Goal: Transaction & Acquisition: Download file/media

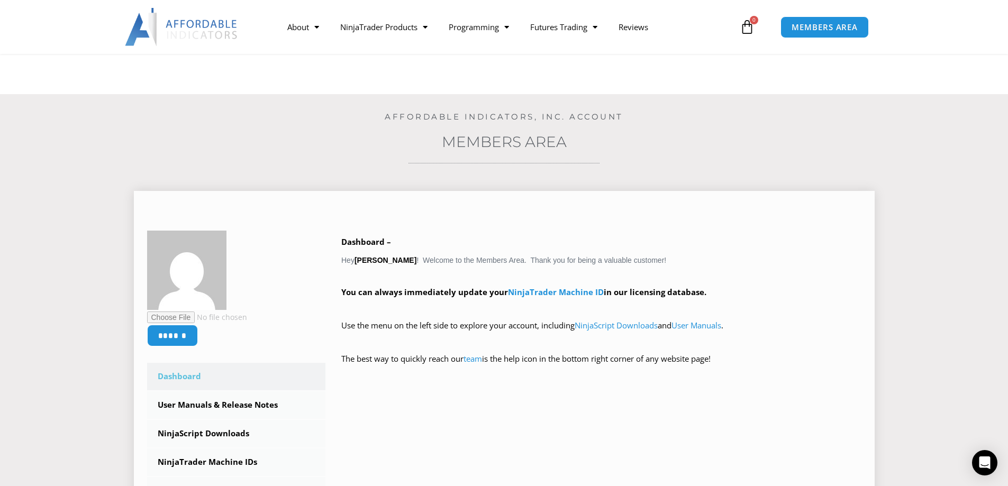
scroll to position [176, 0]
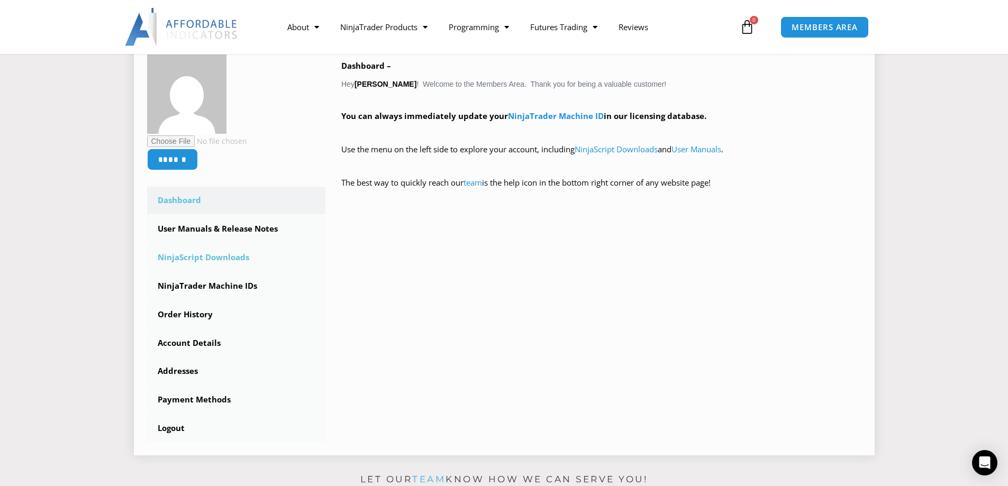
click at [223, 259] on link "NinjaScript Downloads" at bounding box center [236, 258] width 179 height 28
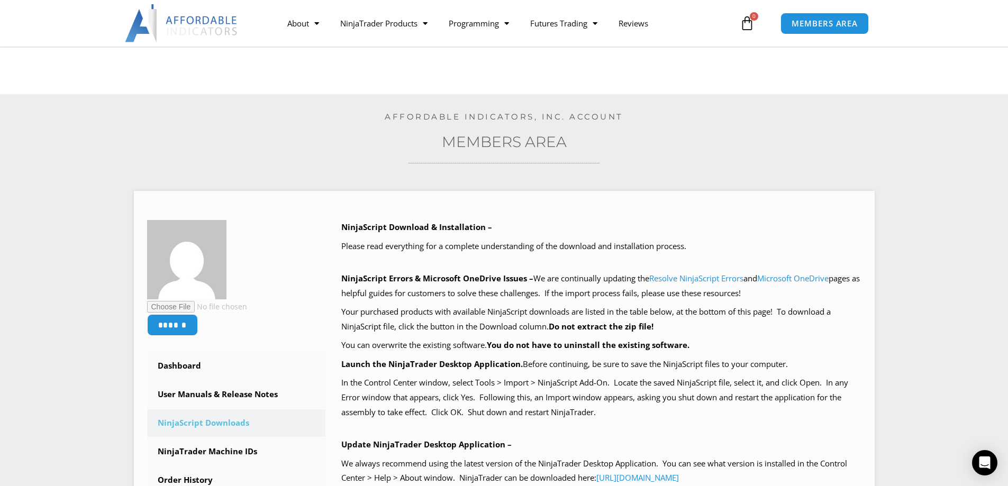
scroll to position [176, 0]
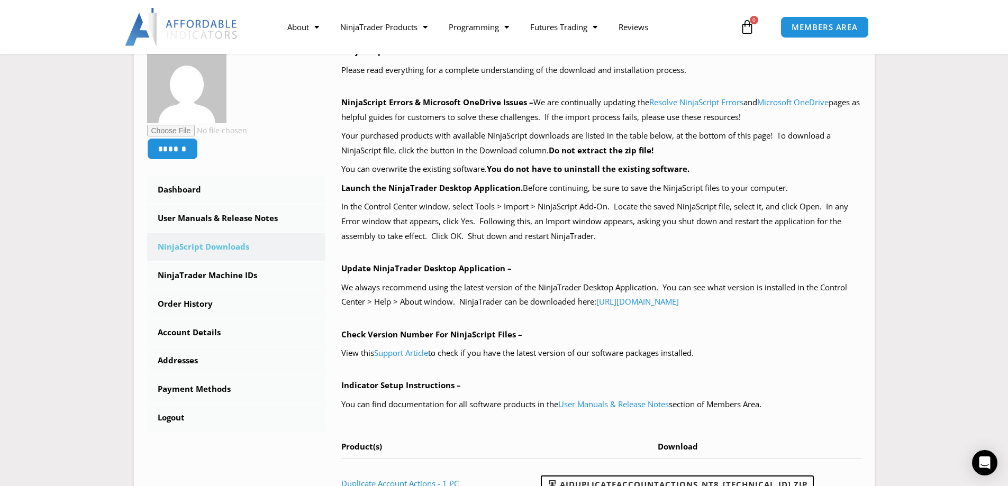
click at [881, 434] on section "****** Dashboard Subscriptions User Manuals & Release Notes NinjaScript Downloa…" at bounding box center [503, 271] width 955 height 545
click at [803, 417] on div "NinjaScript Download & Installation – Please read everything for a complete und…" at bounding box center [601, 276] width 520 height 464
click at [201, 248] on link "NinjaScript Downloads" at bounding box center [236, 247] width 179 height 28
click at [208, 246] on link "NinjaScript Downloads" at bounding box center [236, 247] width 179 height 28
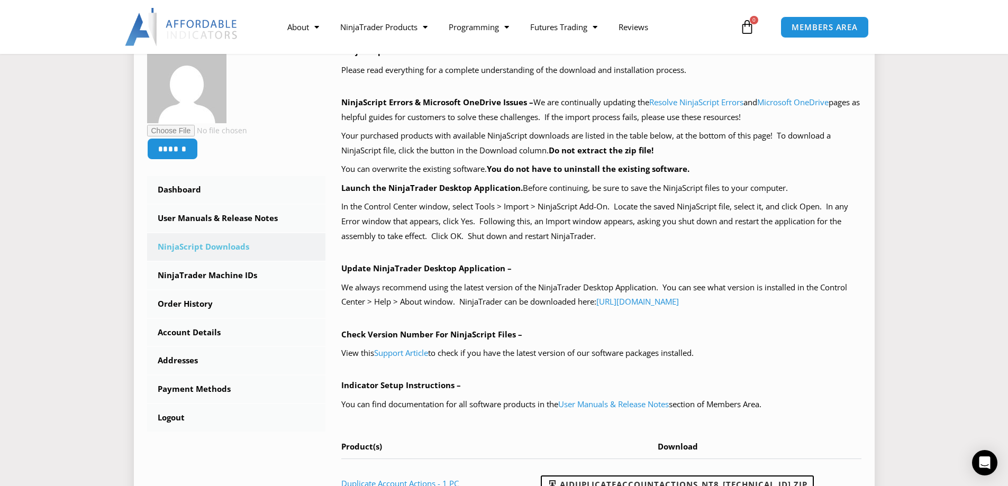
click at [205, 248] on link "NinjaScript Downloads" at bounding box center [236, 247] width 179 height 28
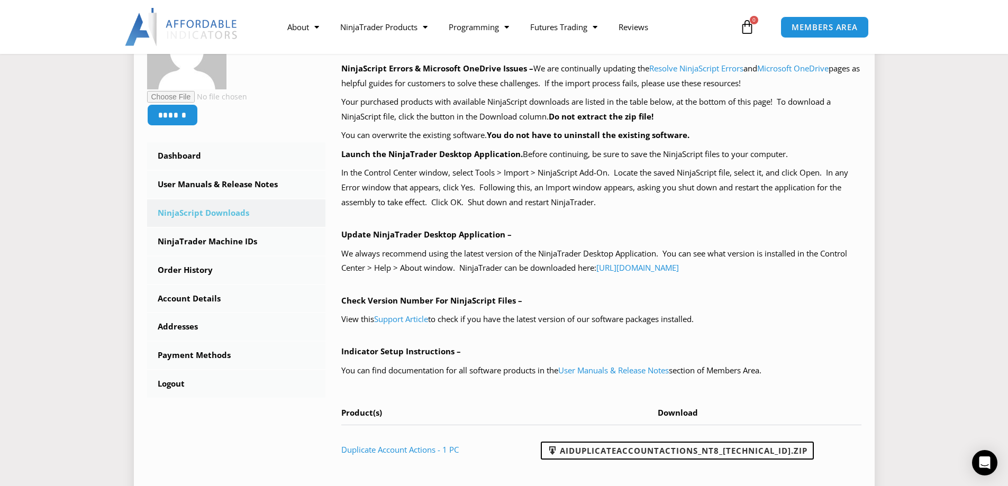
scroll to position [176, 0]
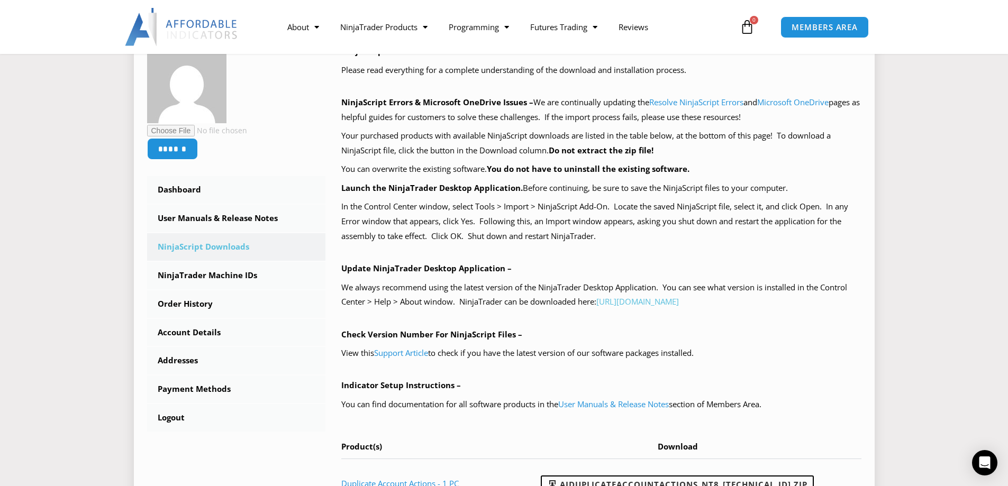
click at [678, 304] on link "[URL][DOMAIN_NAME]" at bounding box center [637, 301] width 83 height 11
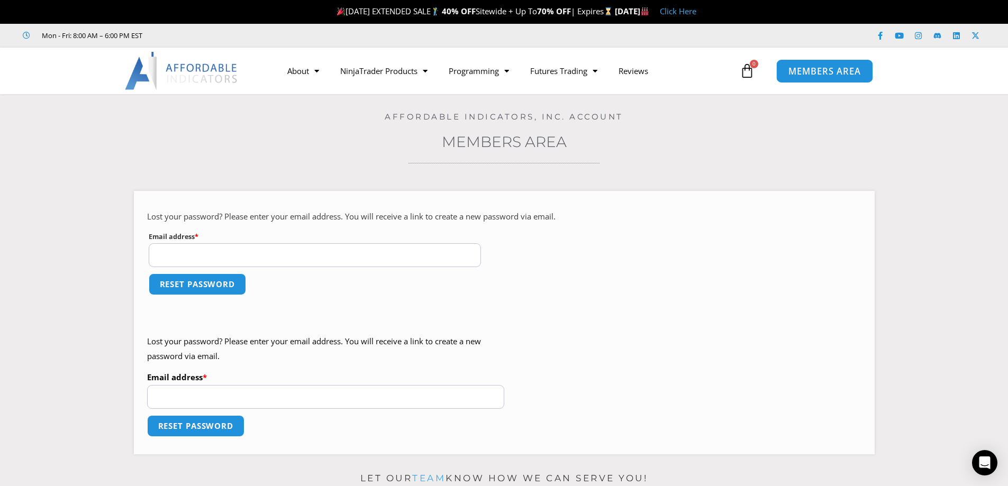
click at [821, 68] on span "MEMBERS AREA" at bounding box center [824, 71] width 72 height 9
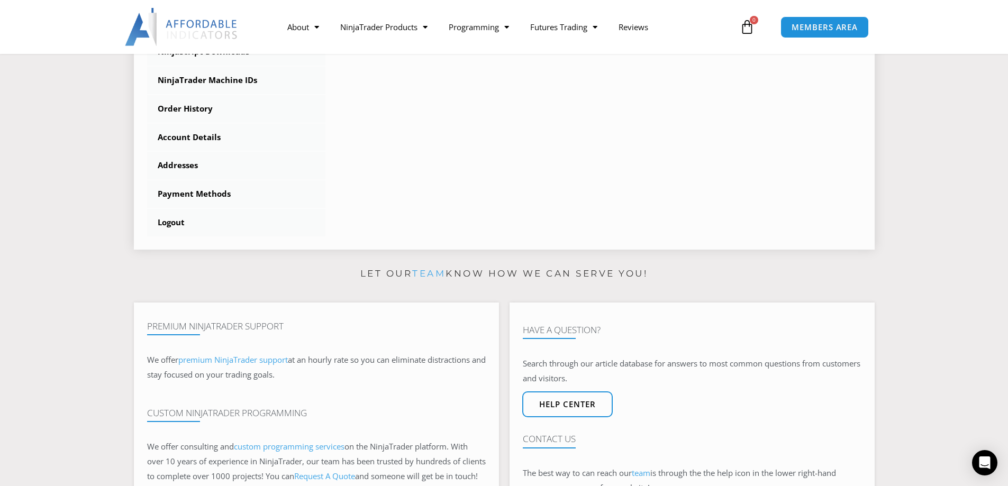
scroll to position [176, 0]
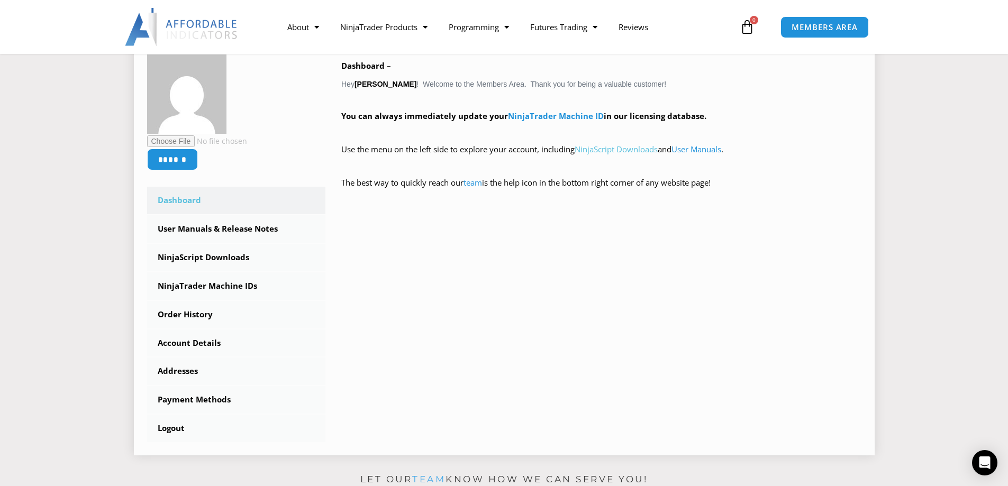
click at [624, 150] on link "NinjaScript Downloads" at bounding box center [616, 149] width 83 height 11
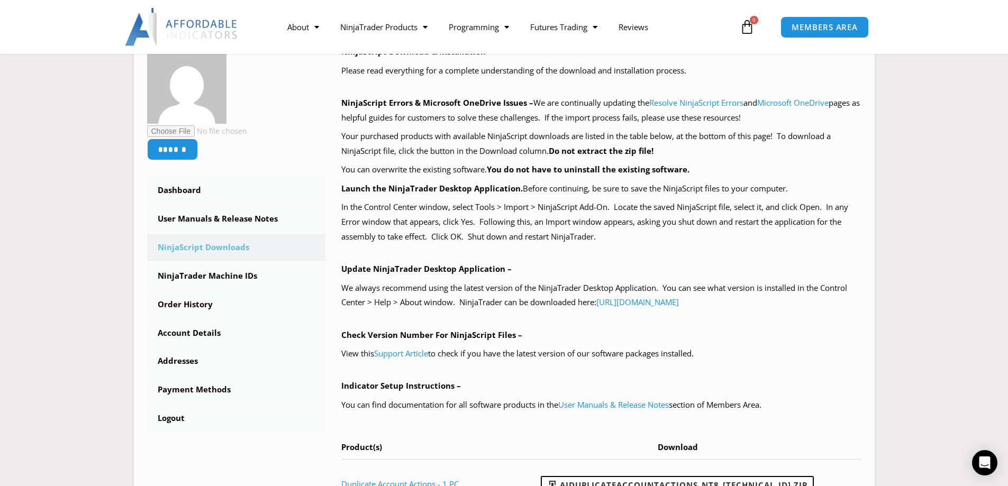
scroll to position [176, 0]
click at [177, 143] on input "******" at bounding box center [171, 149] width 53 height 23
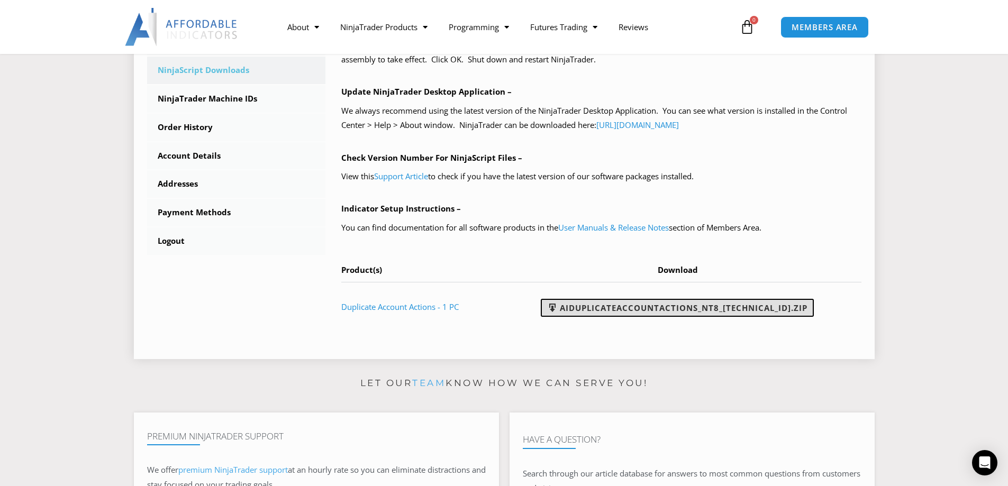
click at [690, 307] on link "AIDuplicateAccountActions_NT8_25.2.5.1.zip" at bounding box center [677, 308] width 273 height 18
click at [651, 304] on link "AIDuplicateAccountActions_NT8_25.2.5.1.zip" at bounding box center [677, 308] width 273 height 18
click at [706, 307] on link "AIDuplicateAccountActions_NT8_25.2.5.1.zip" at bounding box center [677, 308] width 273 height 18
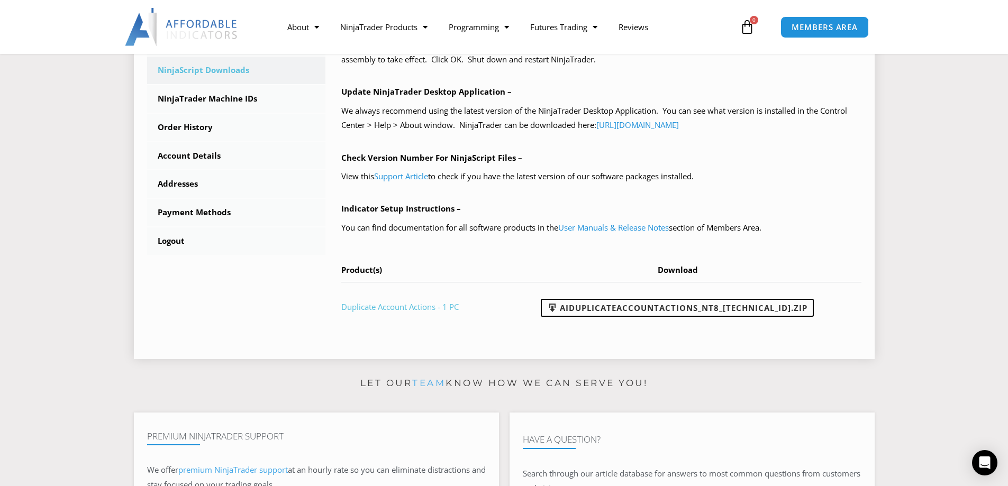
click at [383, 307] on link "Duplicate Account Actions - 1 PC" at bounding box center [399, 307] width 117 height 11
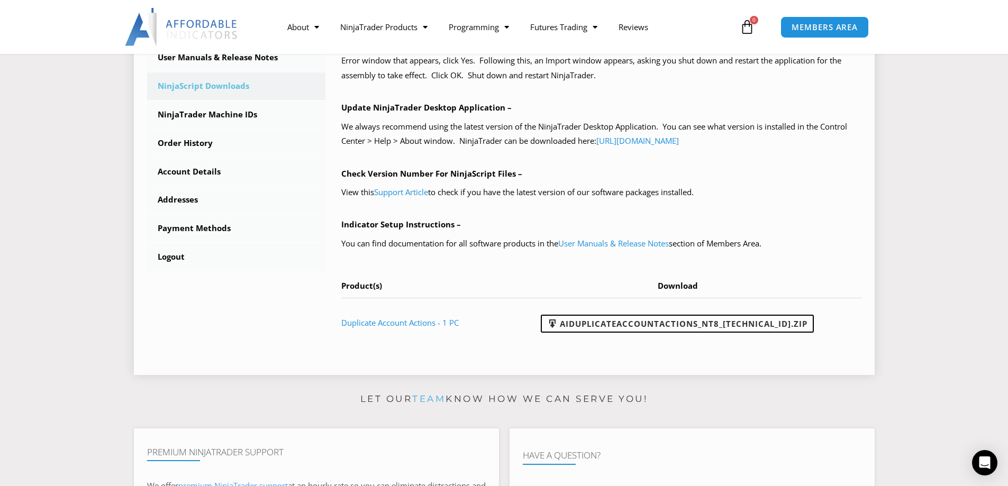
scroll to position [352, 0]
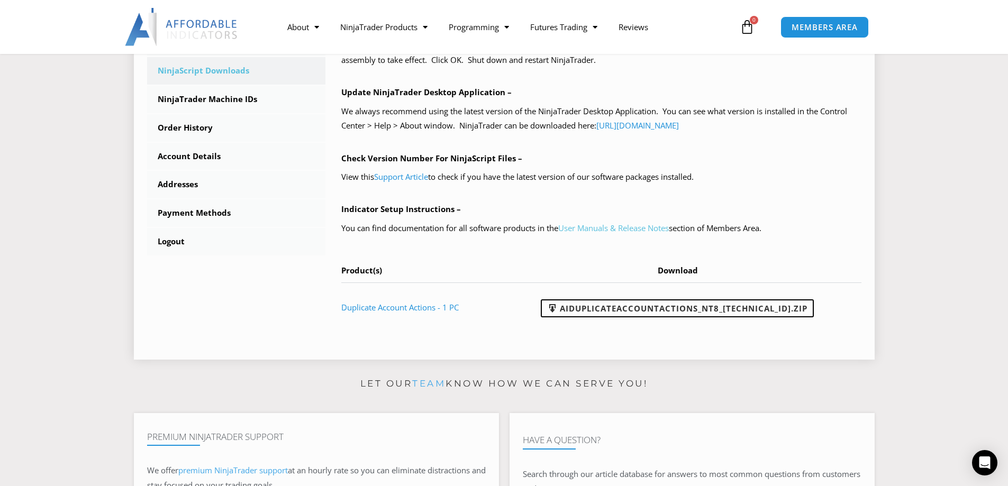
click at [626, 228] on link "User Manuals & Release Notes" at bounding box center [613, 228] width 111 height 11
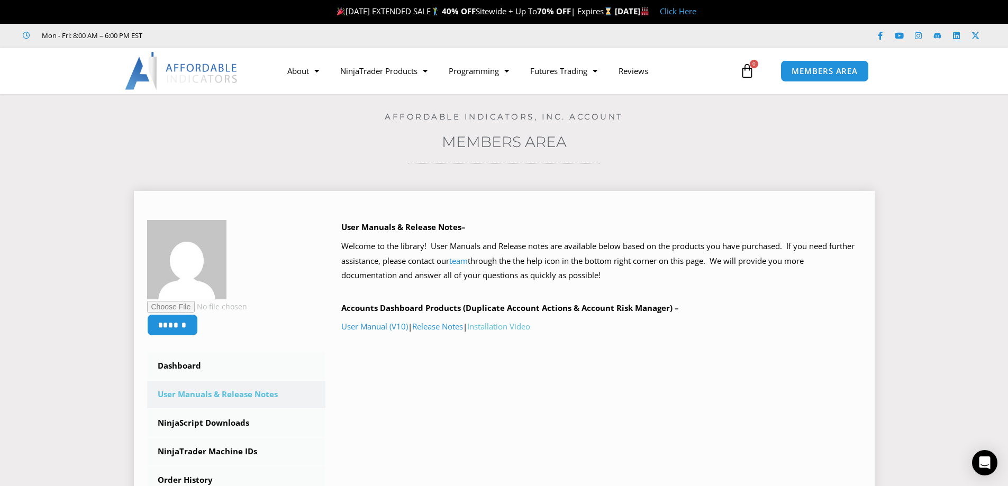
click at [503, 326] on link "Installation Video" at bounding box center [498, 326] width 63 height 11
click at [224, 394] on link "User Manuals & Release Notes" at bounding box center [236, 395] width 179 height 28
click at [223, 393] on link "User Manuals & Release Notes" at bounding box center [236, 395] width 179 height 28
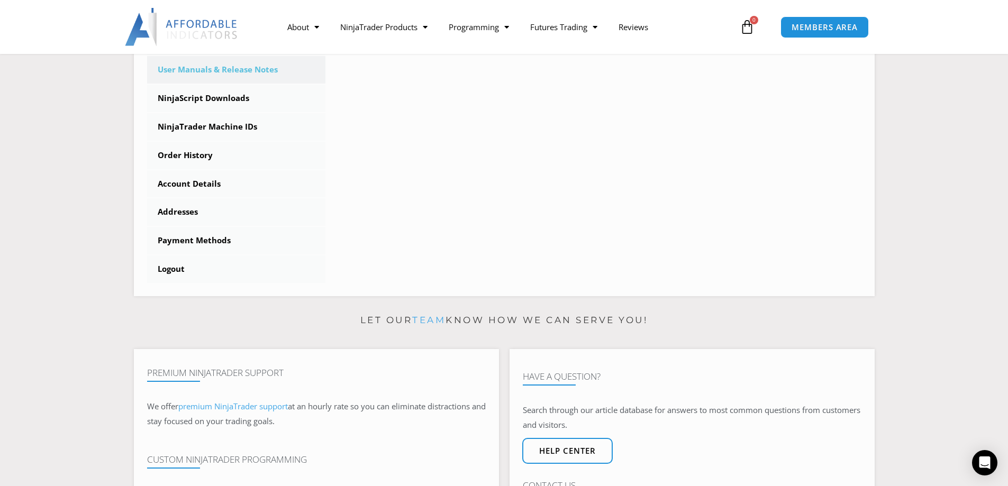
scroll to position [176, 0]
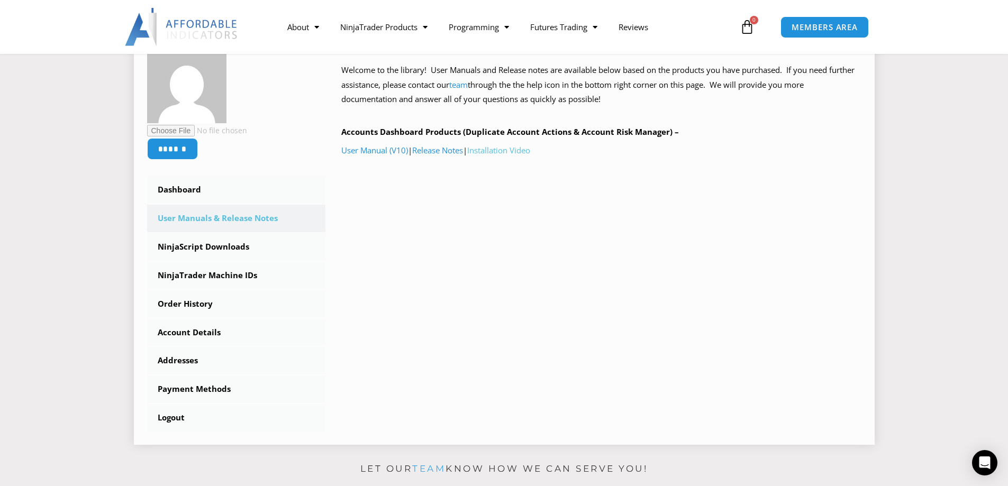
click at [504, 149] on link "Installation Video" at bounding box center [498, 150] width 63 height 11
click at [221, 247] on link "NinjaScript Downloads" at bounding box center [236, 247] width 179 height 28
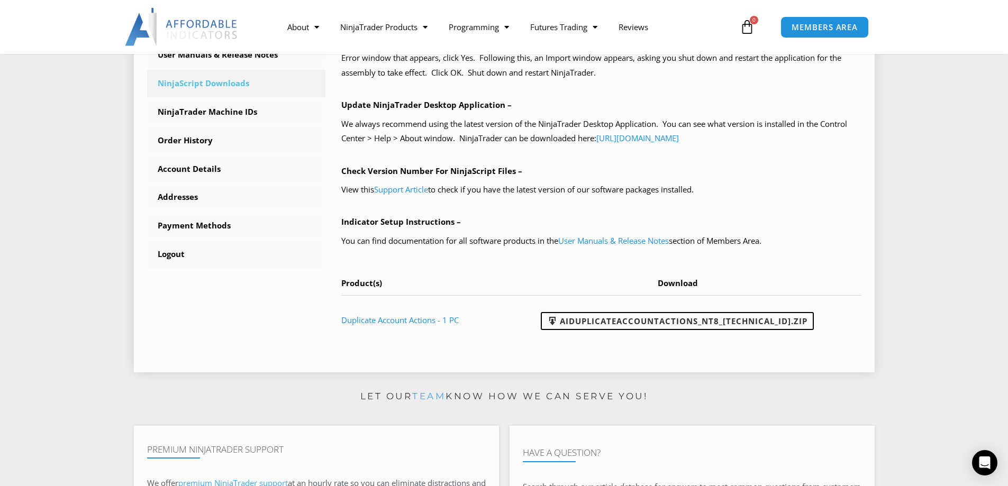
scroll to position [529, 0]
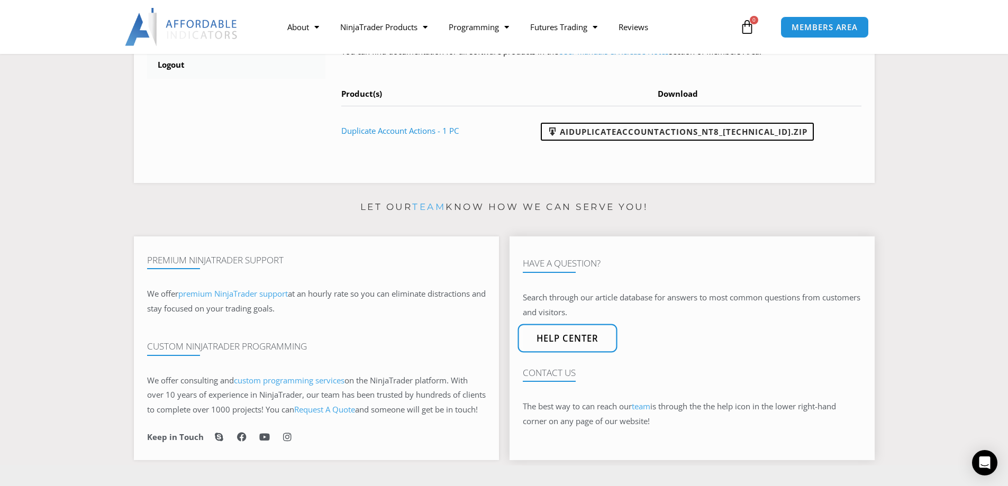
click at [561, 343] on span "Help center" at bounding box center [567, 338] width 62 height 9
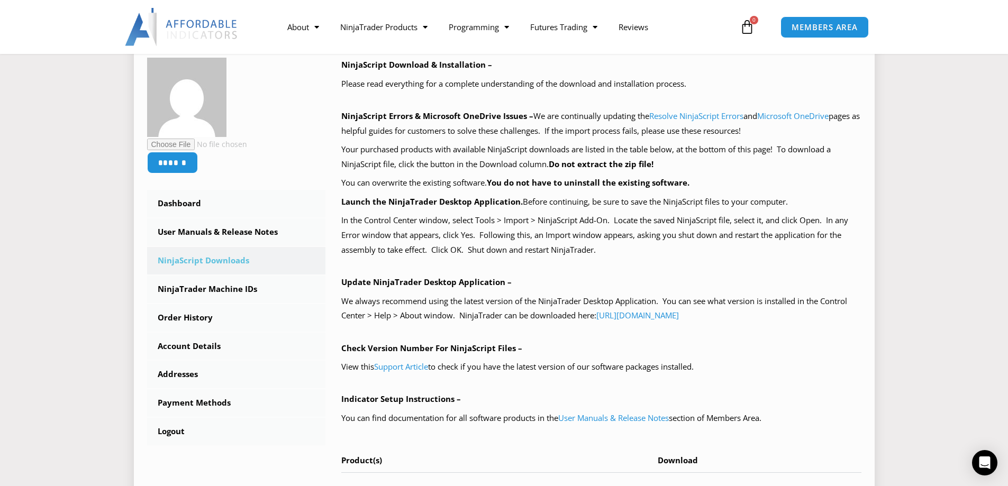
scroll to position [176, 0]
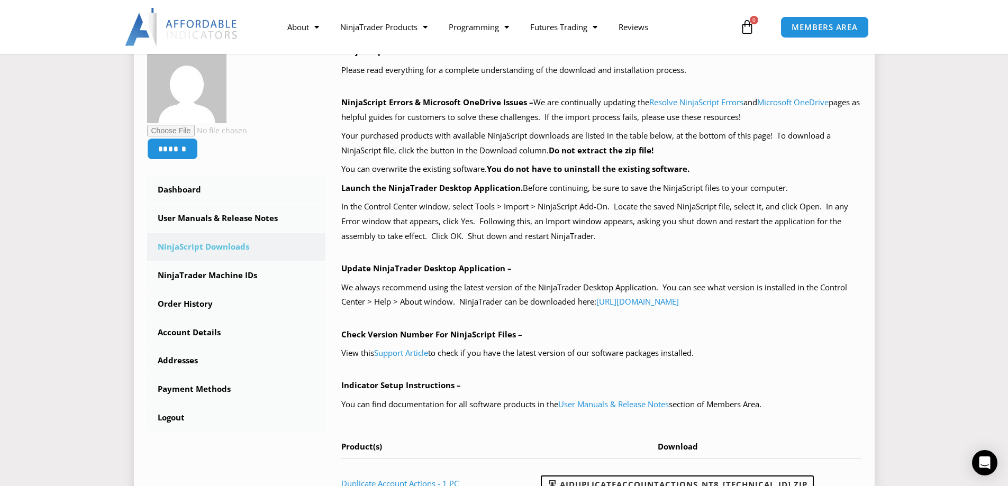
click at [212, 244] on link "NinjaScript Downloads" at bounding box center [236, 247] width 179 height 28
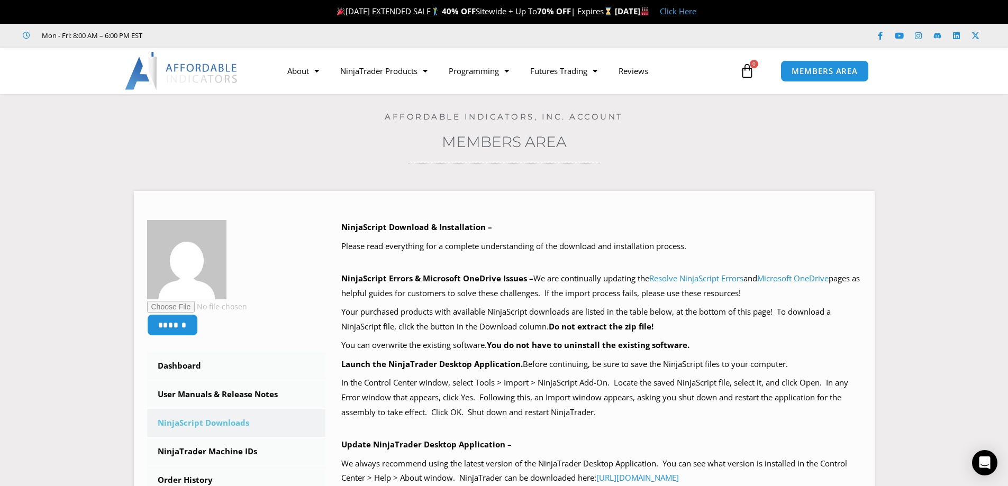
click at [944, 299] on section "****** Dashboard Subscriptions User Manuals & Release Notes NinjaScript Downloa…" at bounding box center [503, 447] width 955 height 545
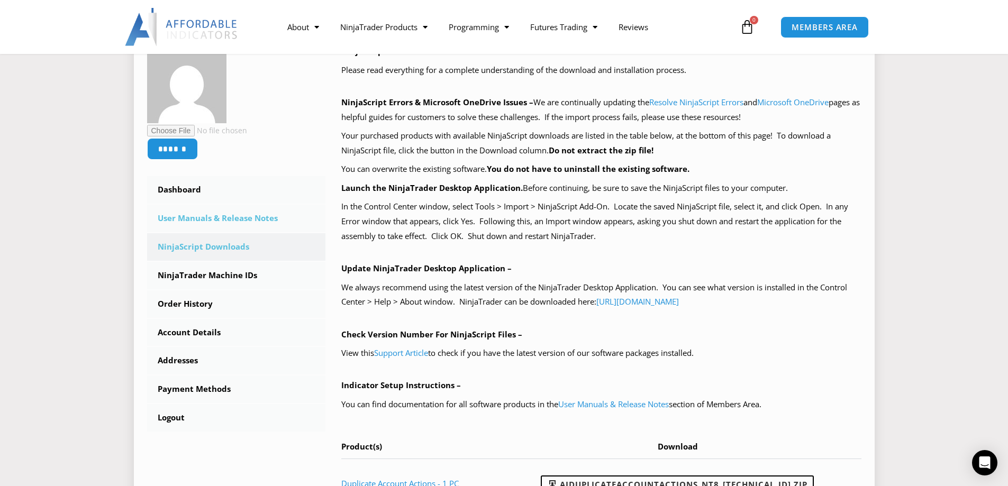
click at [219, 219] on link "User Manuals & Release Notes" at bounding box center [236, 219] width 179 height 28
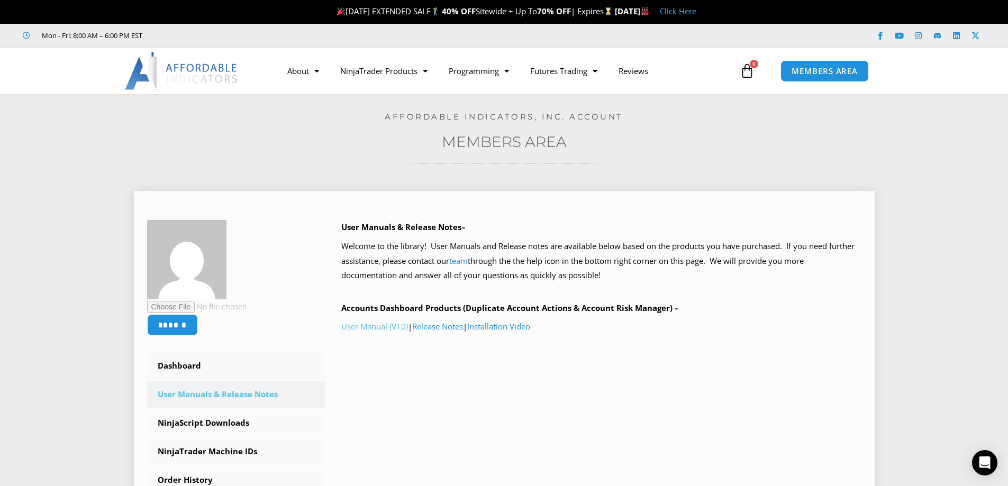
click at [385, 326] on link "User Manual (V10)" at bounding box center [374, 326] width 67 height 11
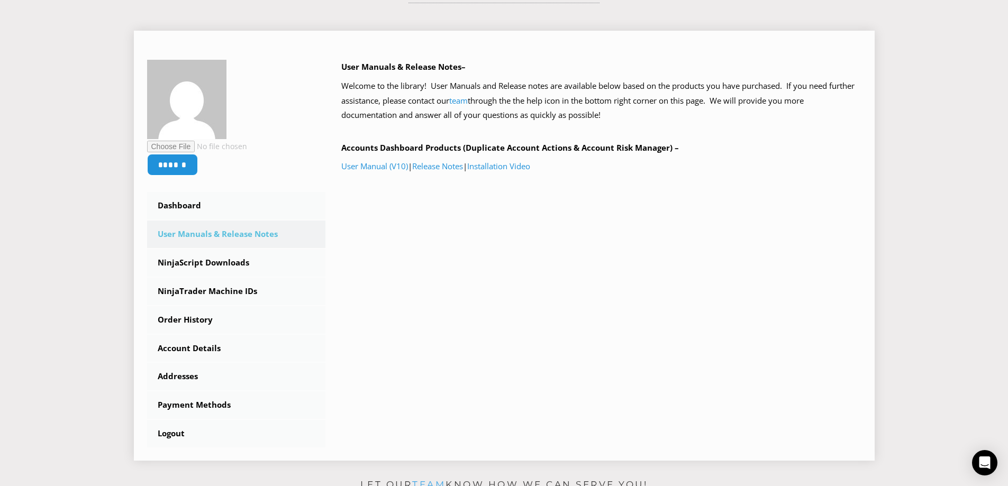
scroll to position [176, 0]
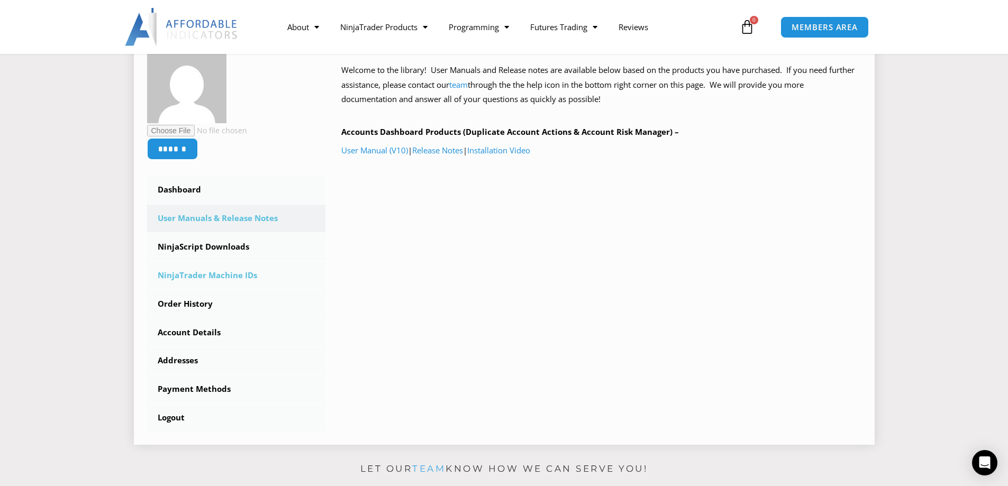
click at [221, 276] on link "NinjaTrader Machine IDs" at bounding box center [236, 276] width 179 height 28
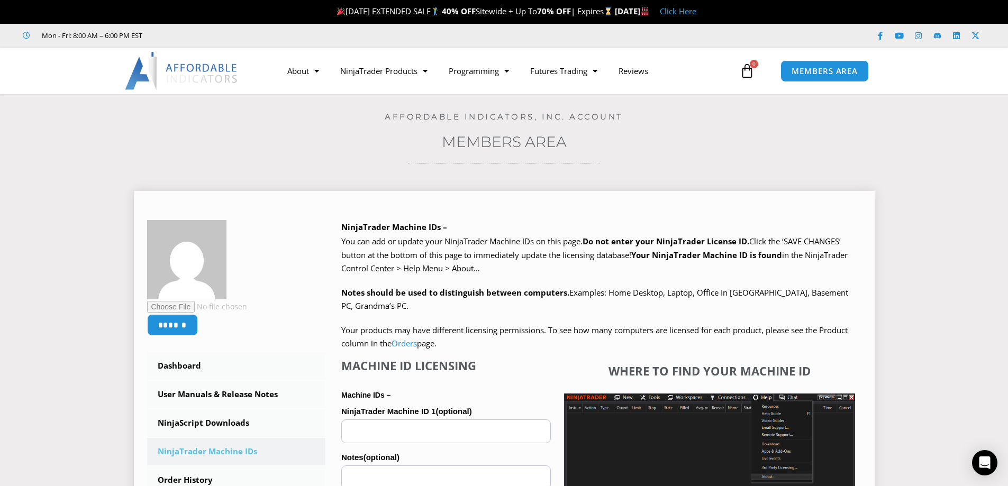
scroll to position [176, 0]
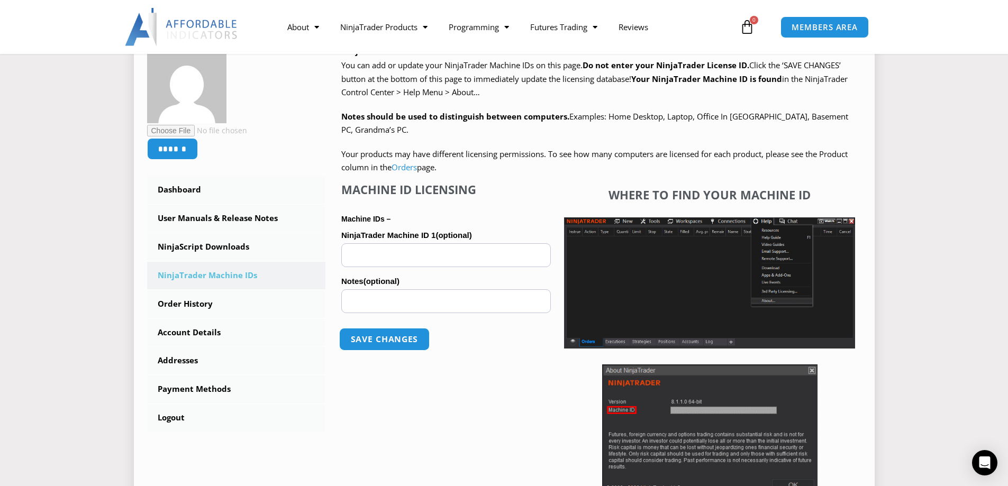
click at [399, 341] on button "Save changes" at bounding box center [384, 339] width 90 height 23
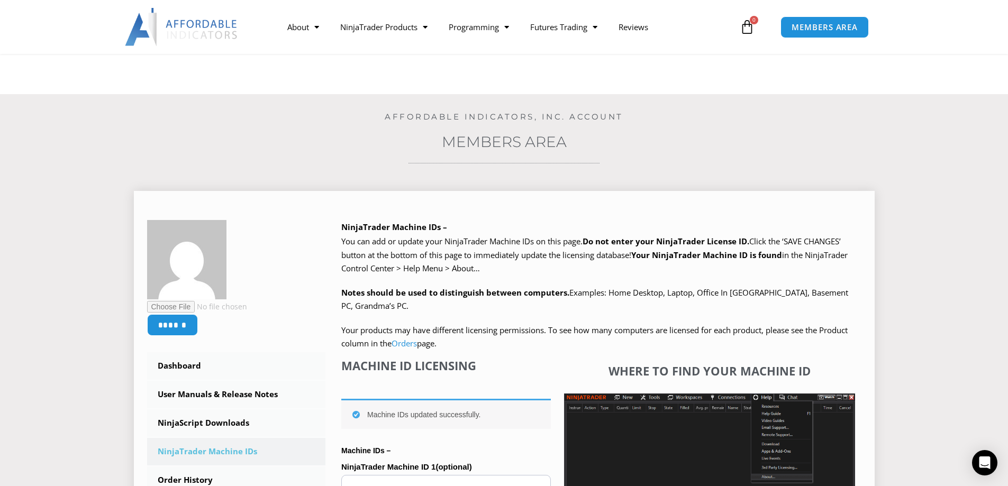
scroll to position [176, 0]
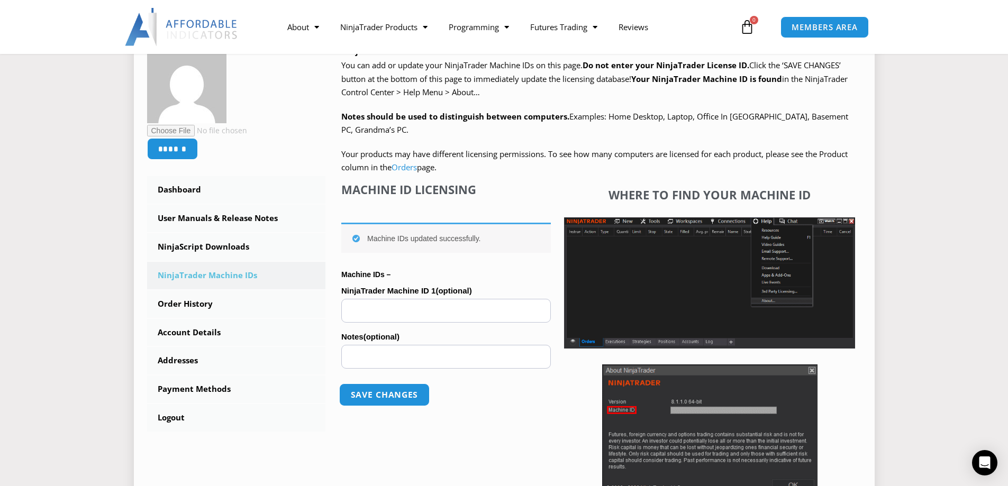
click at [396, 391] on button "Save changes" at bounding box center [384, 395] width 90 height 23
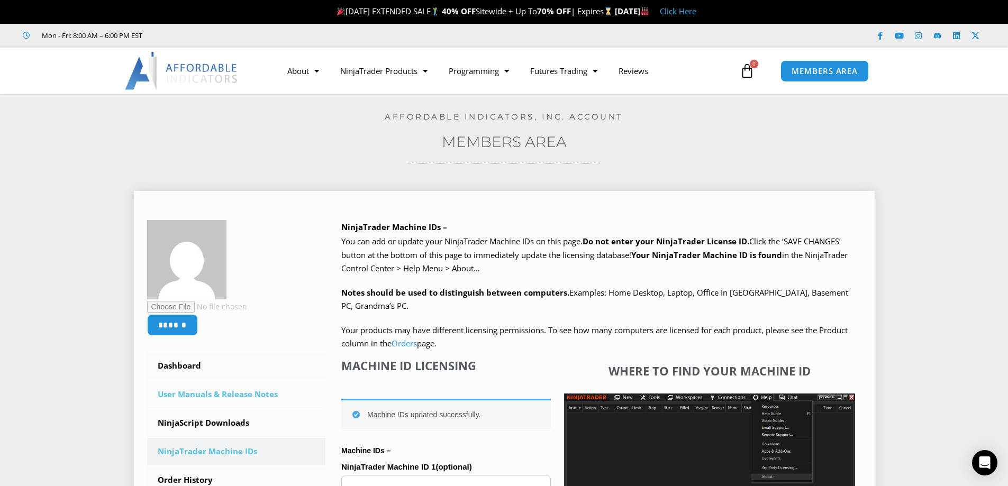
click at [195, 395] on link "User Manuals & Release Notes" at bounding box center [236, 395] width 179 height 28
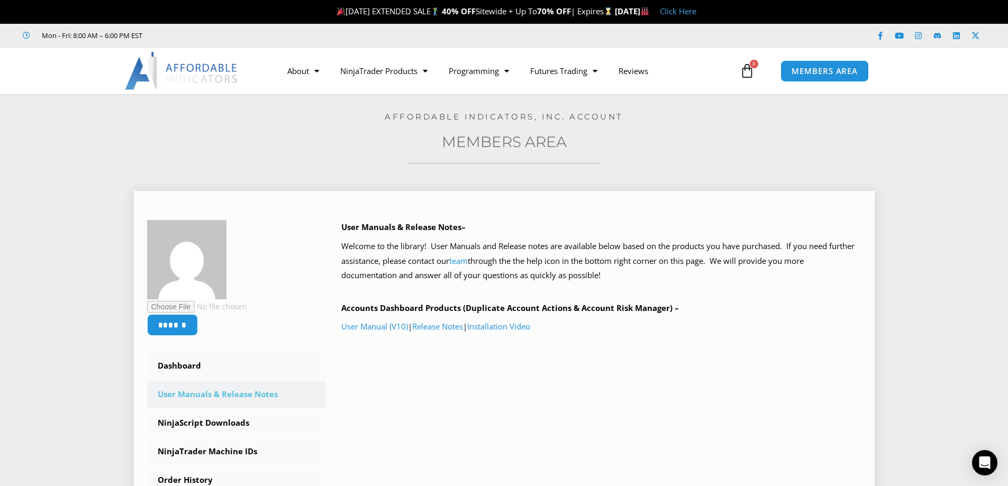
click at [240, 395] on link "User Manuals & Release Notes" at bounding box center [236, 395] width 179 height 28
click at [371, 328] on link "User Manual (V10)" at bounding box center [374, 326] width 67 height 11
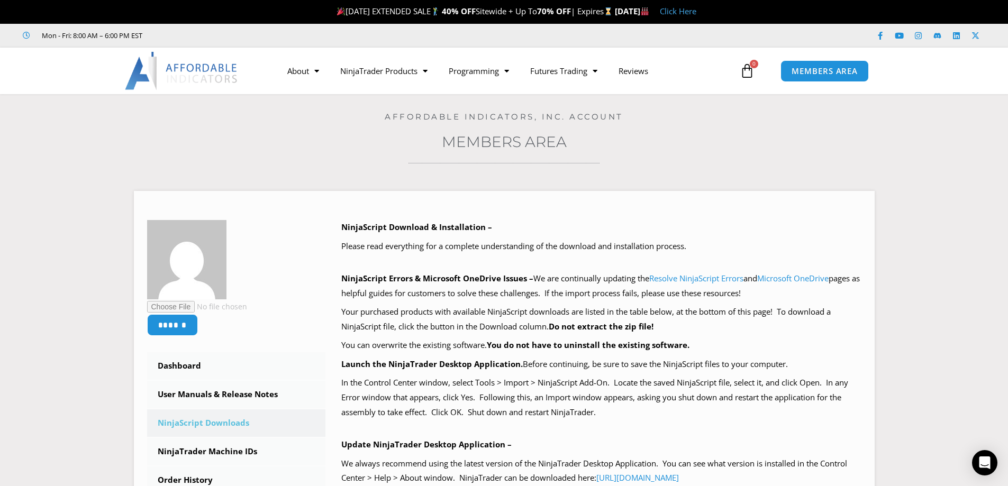
click at [711, 153] on div "Home / Members Area / Downloads Affordable Indicators, Inc. Account Members Are…" at bounding box center [503, 407] width 955 height 626
click at [690, 168] on div "Home / Members Area / Downloads Affordable Indicators, Inc. Account Members Are…" at bounding box center [503, 407] width 955 height 626
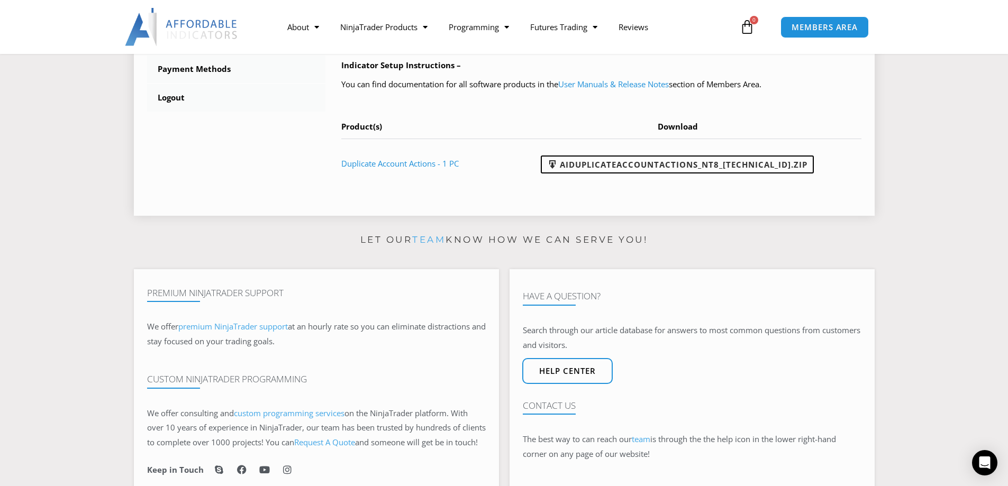
scroll to position [529, 0]
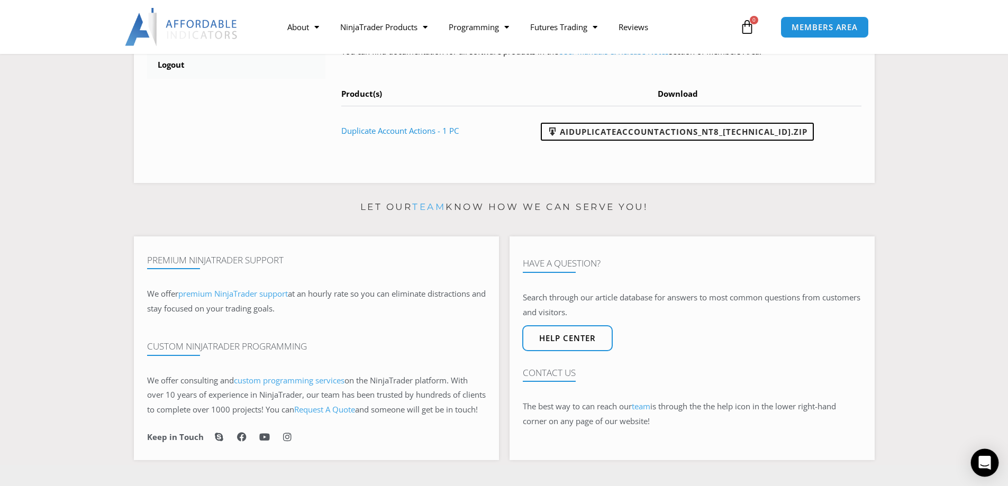
click at [984, 460] on icon "Open Intercom Messenger" at bounding box center [984, 463] width 12 height 14
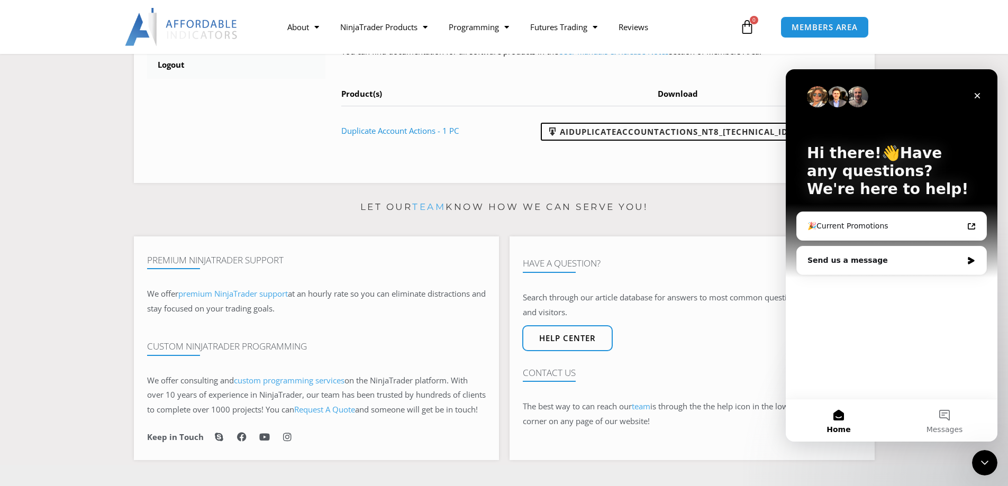
scroll to position [0, 0]
click at [944, 412] on button "Messages" at bounding box center [945, 420] width 106 height 42
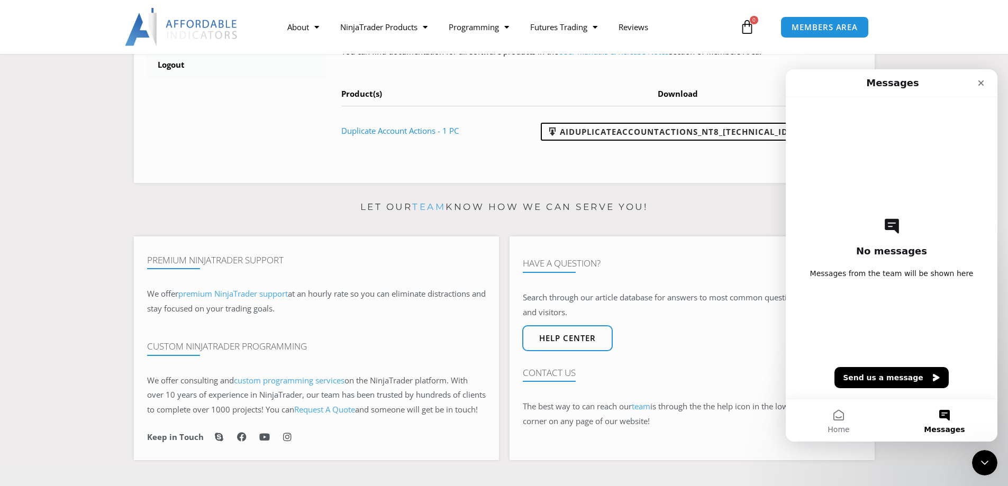
drag, startPoint x: 813, startPoint y: 93, endPoint x: 815, endPoint y: 98, distance: 5.7
click at [812, 93] on nav "Messages" at bounding box center [892, 83] width 212 height 28
click at [943, 415] on button "Messages" at bounding box center [945, 420] width 106 height 42
click at [834, 122] on div "No messages Messages from the team will be shown here Send us a message" at bounding box center [891, 248] width 175 height 302
click at [822, 301] on div "No messages Messages from the team will be shown here Send us a message" at bounding box center [891, 248] width 175 height 302
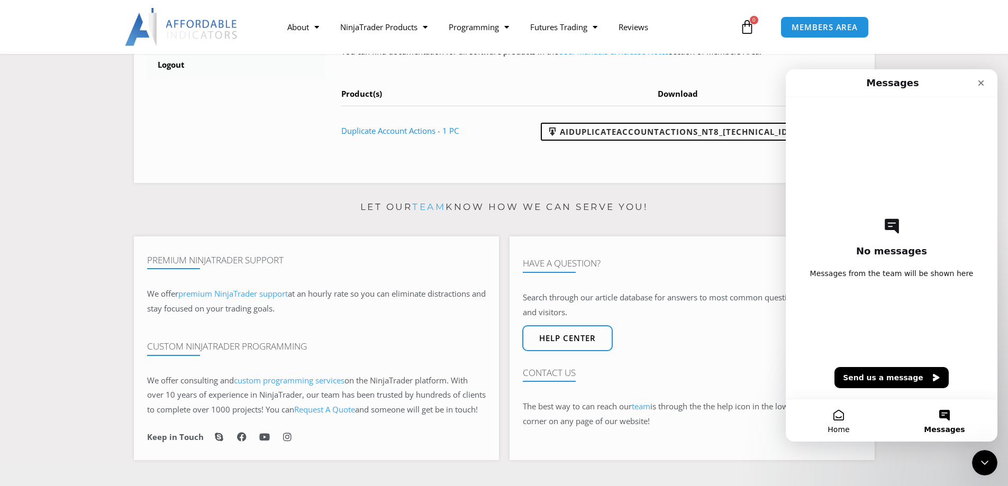
click at [841, 421] on button "Home" at bounding box center [839, 420] width 106 height 42
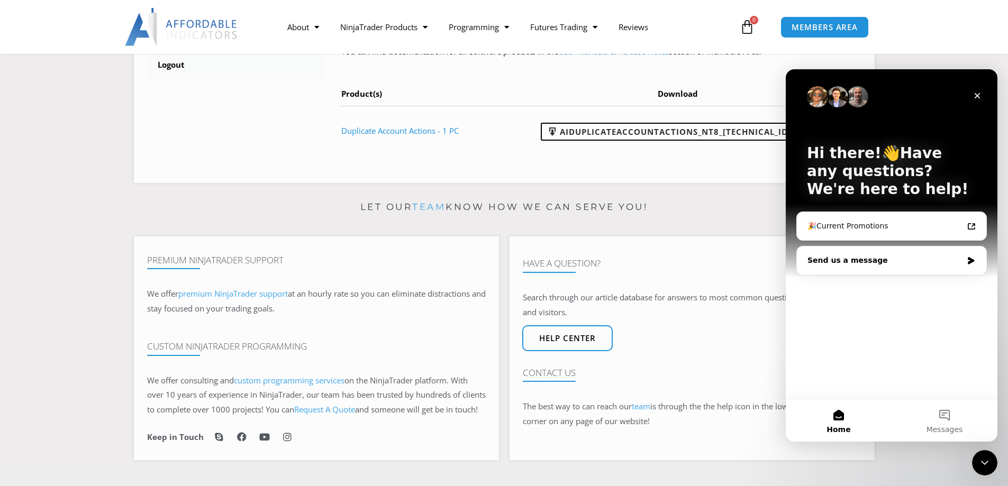
click at [971, 258] on icon "Intercom messenger" at bounding box center [971, 260] width 6 height 7
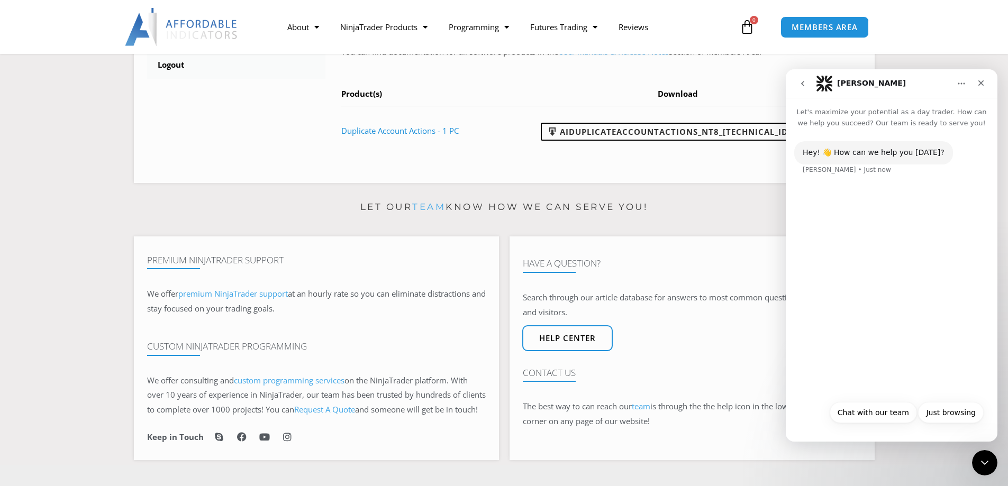
click at [813, 189] on div "Hey! 👋 How can we help you today? Solomon • Just now" at bounding box center [892, 262] width 212 height 267
click at [879, 410] on button "Chat with our team" at bounding box center [873, 412] width 87 height 21
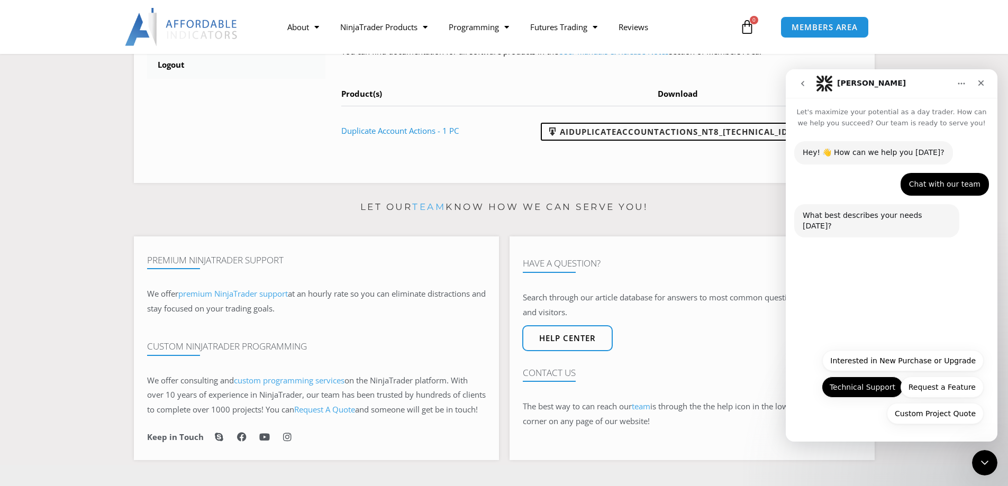
click at [877, 390] on button "Technical Support" at bounding box center [862, 387] width 81 height 21
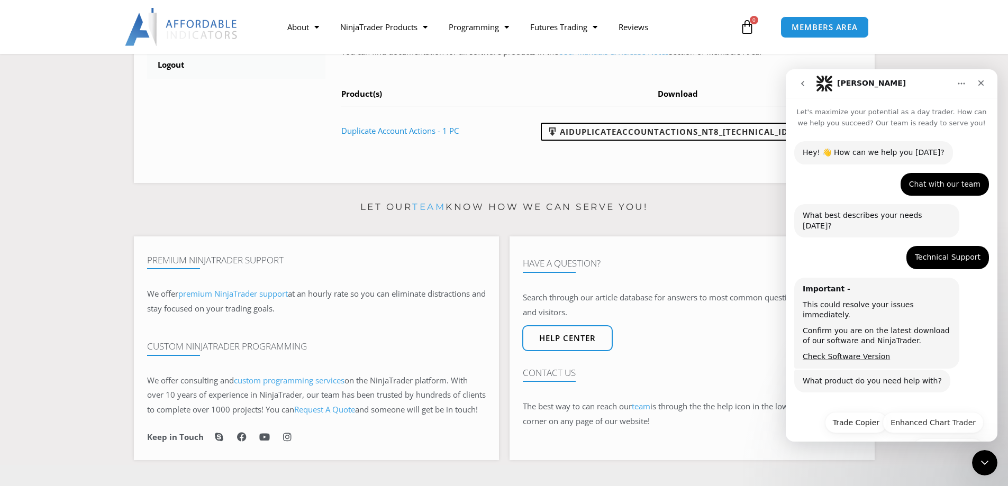
scroll to position [15, 0]
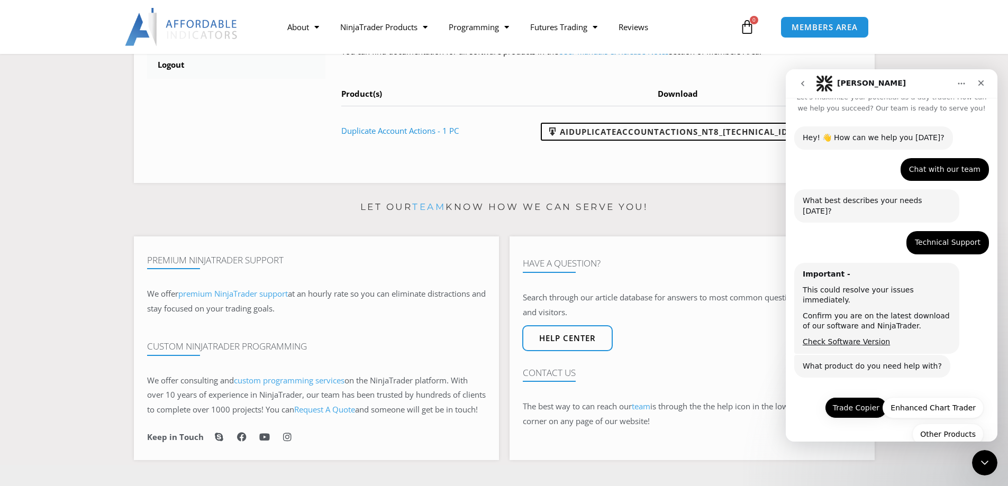
click at [862, 397] on button "Trade Copier" at bounding box center [856, 407] width 62 height 21
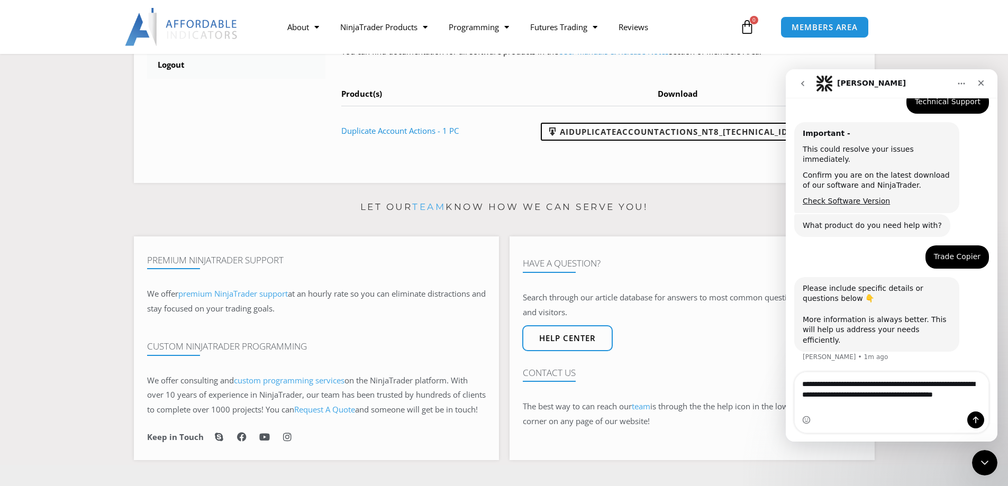
scroll to position [166, 0]
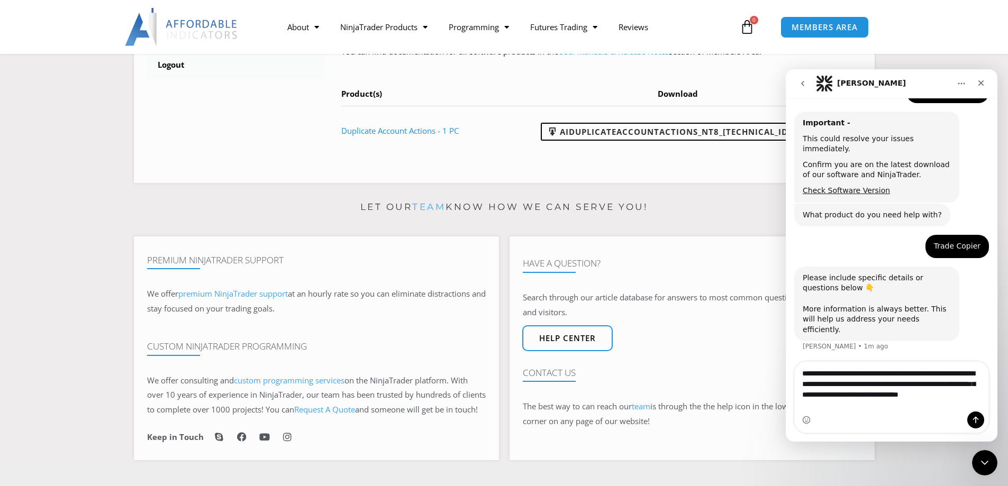
type textarea "**********"
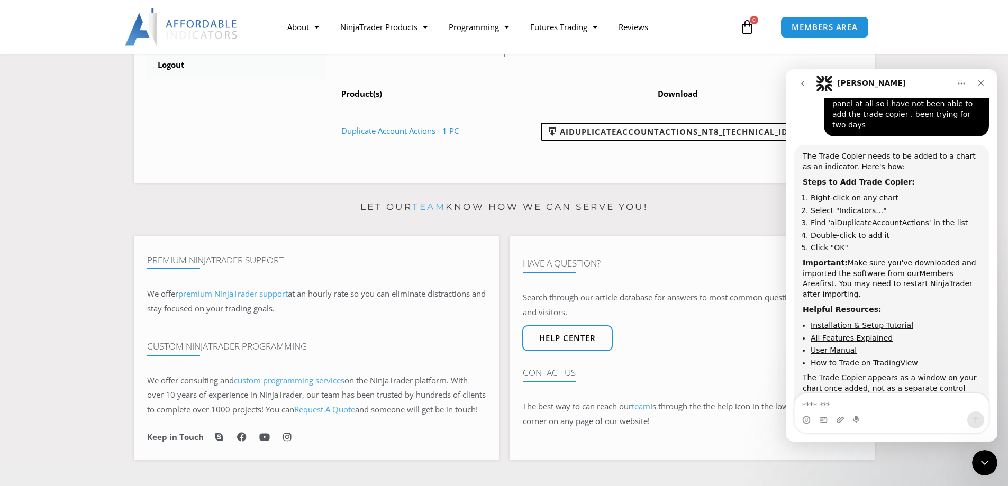
scroll to position [443, 0]
type textarea "**********"
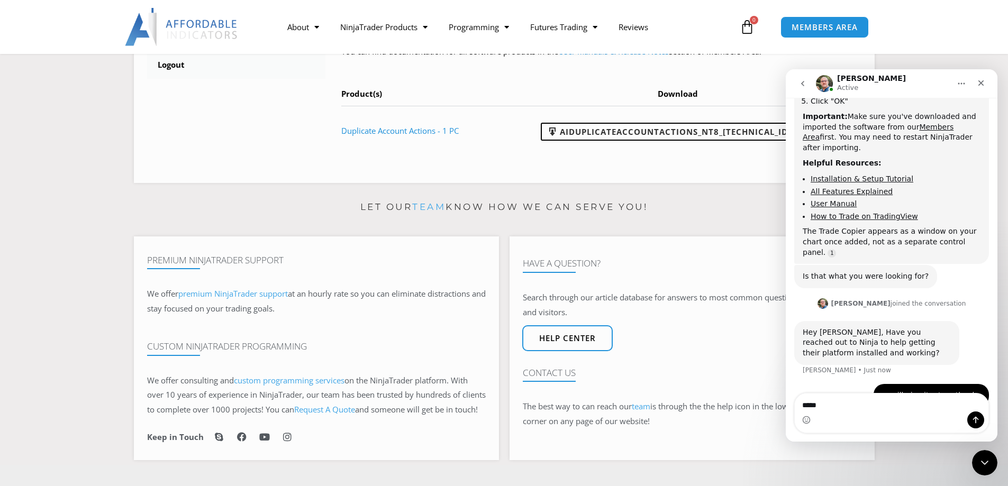
scroll to position [594, 0]
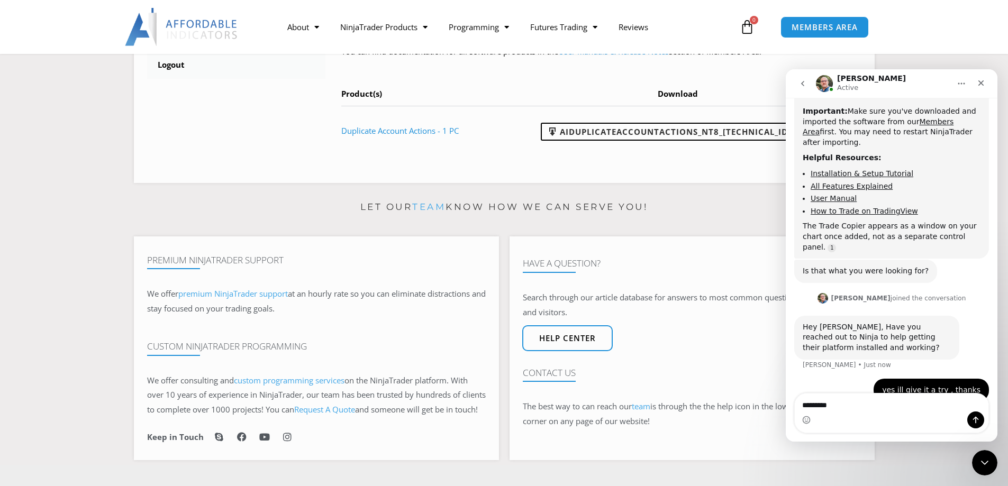
type textarea "**********"
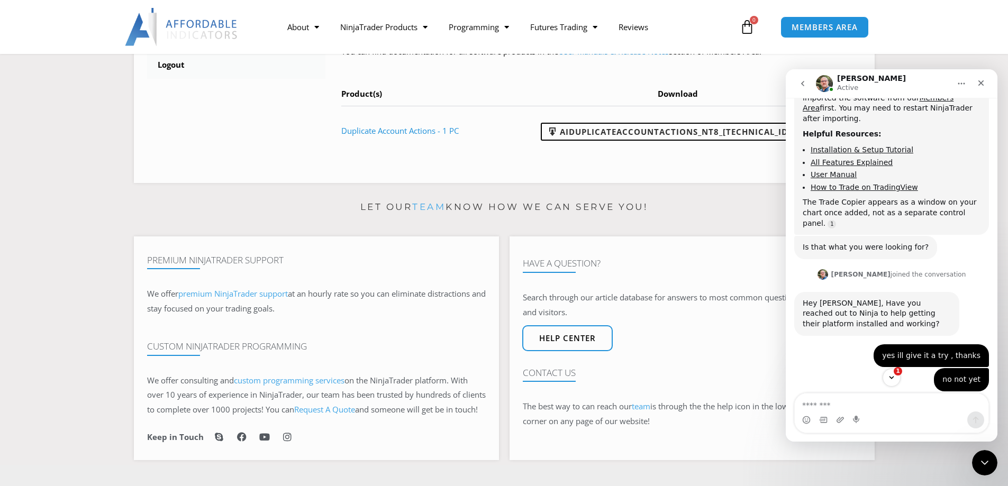
scroll to position [705, 0]
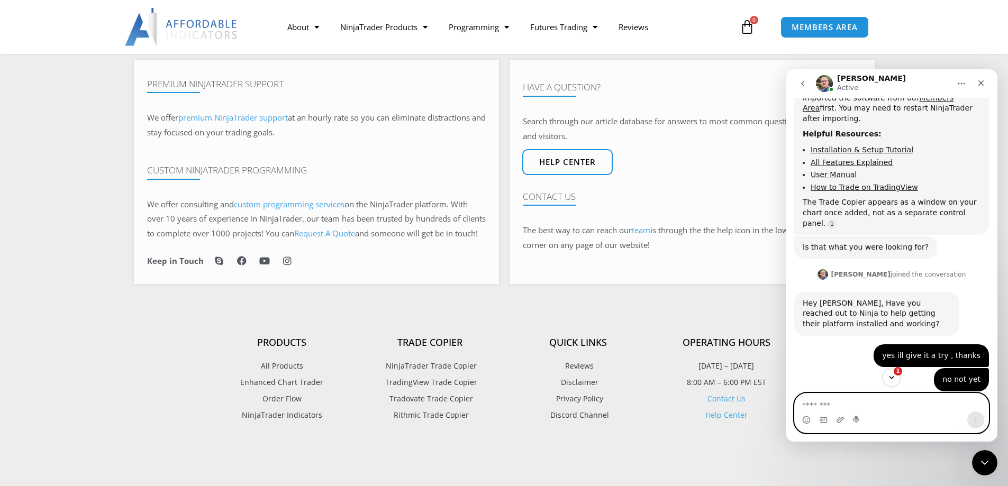
click at [839, 404] on textarea "Message…" at bounding box center [892, 403] width 194 height 18
type textarea "**********"
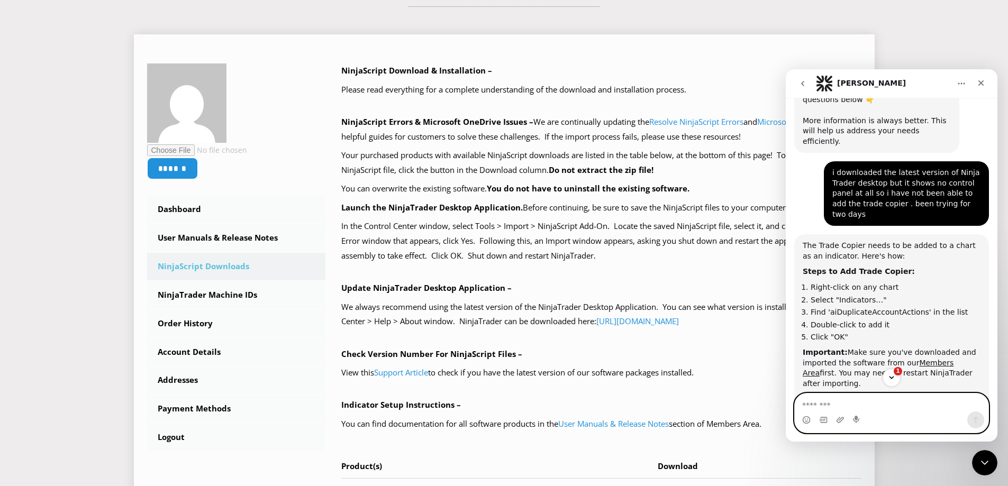
scroll to position [0, 0]
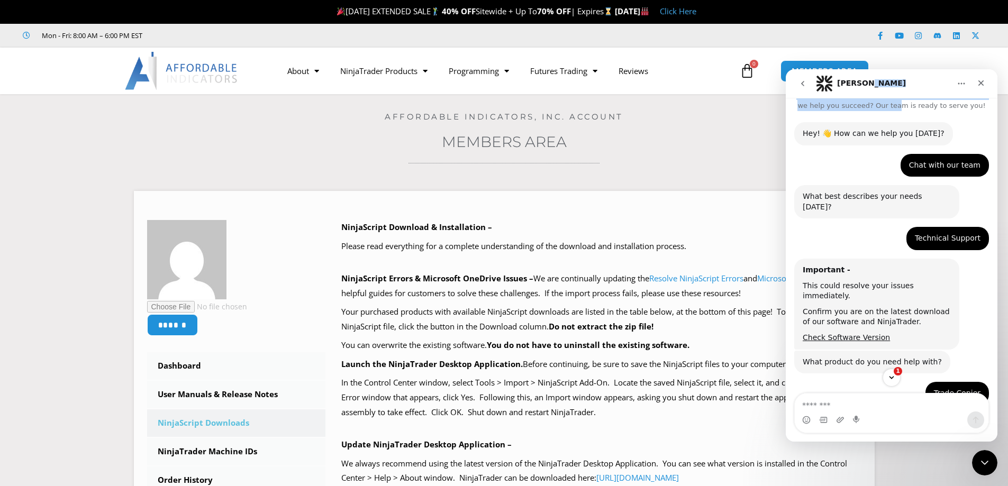
drag, startPoint x: 895, startPoint y: 83, endPoint x: 900, endPoint y: 101, distance: 19.3
click at [900, 101] on div "Solomon Let's maximize your potential as a day trader. How can we help you succ…" at bounding box center [892, 255] width 212 height 372
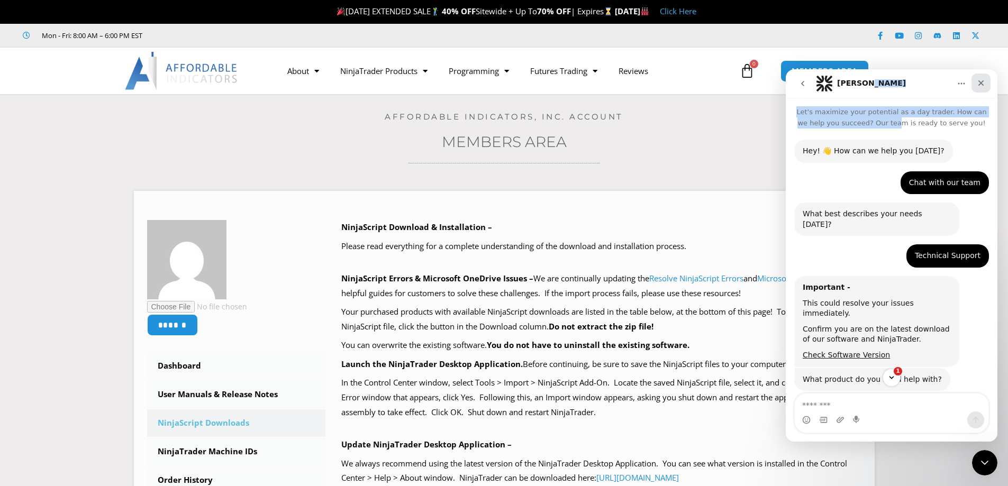
click at [983, 82] on icon "Close" at bounding box center [981, 83] width 6 height 6
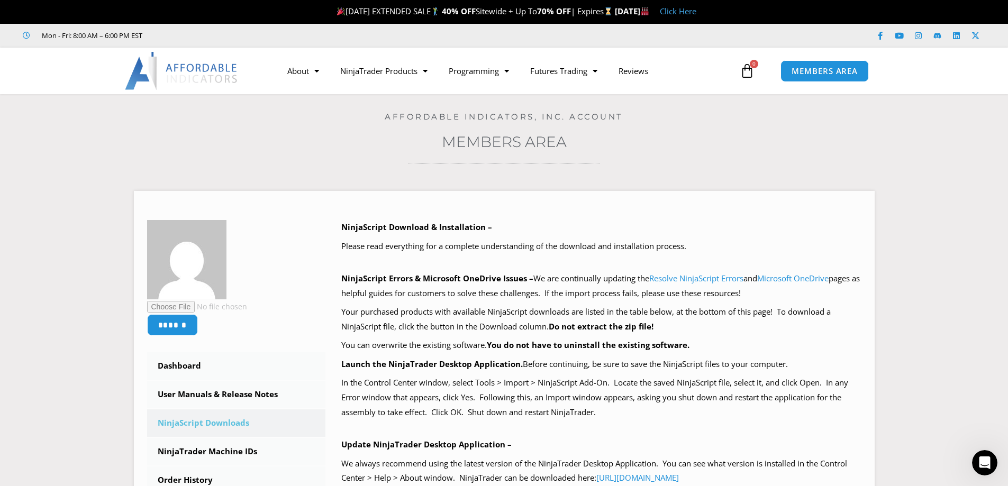
scroll to position [693, 0]
click at [185, 365] on link "Dashboard" at bounding box center [236, 366] width 179 height 28
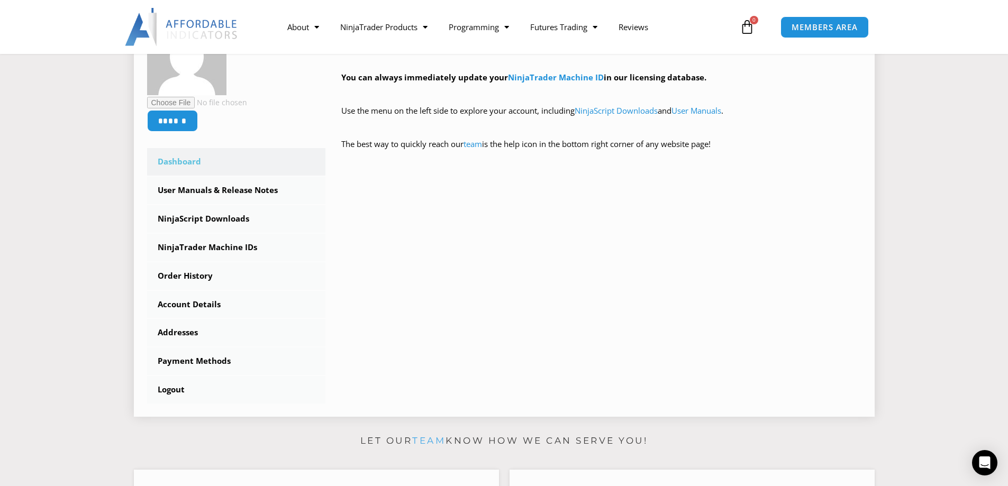
scroll to position [176, 0]
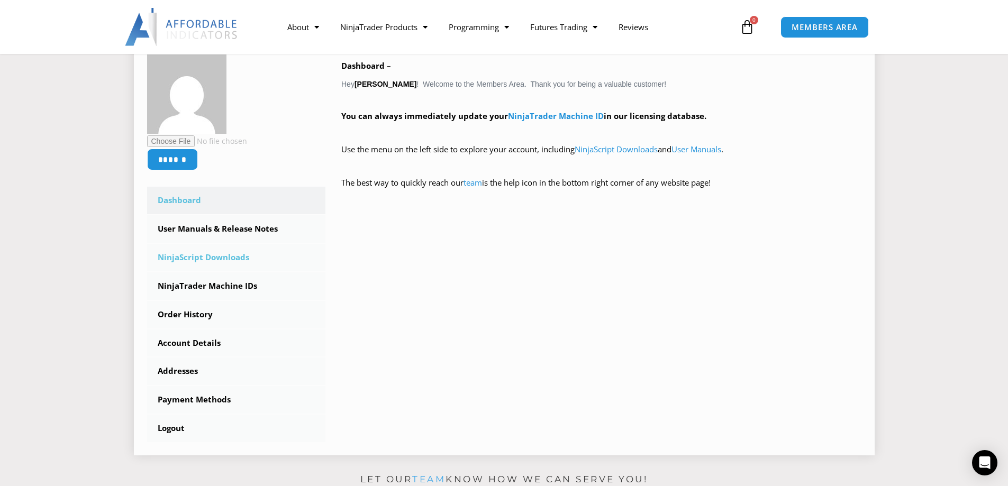
click at [225, 255] on link "NinjaScript Downloads" at bounding box center [236, 258] width 179 height 28
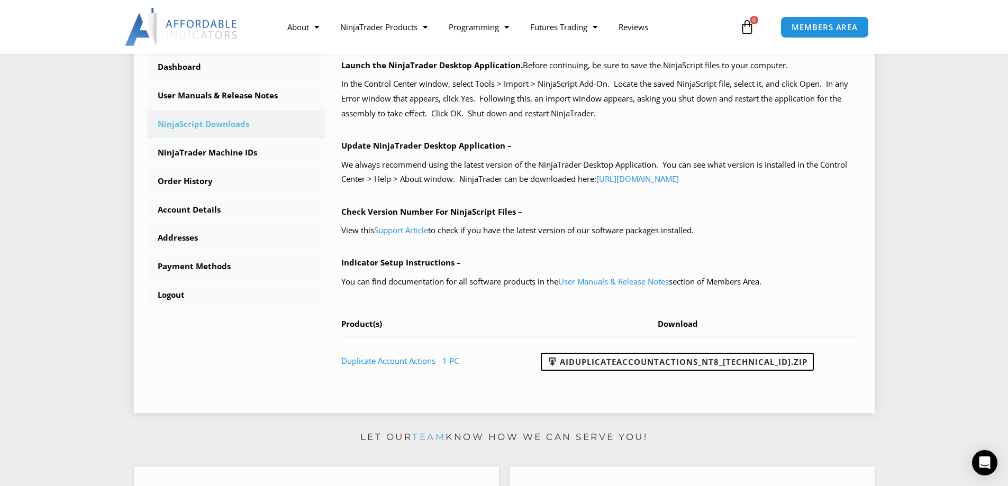
scroll to position [353, 0]
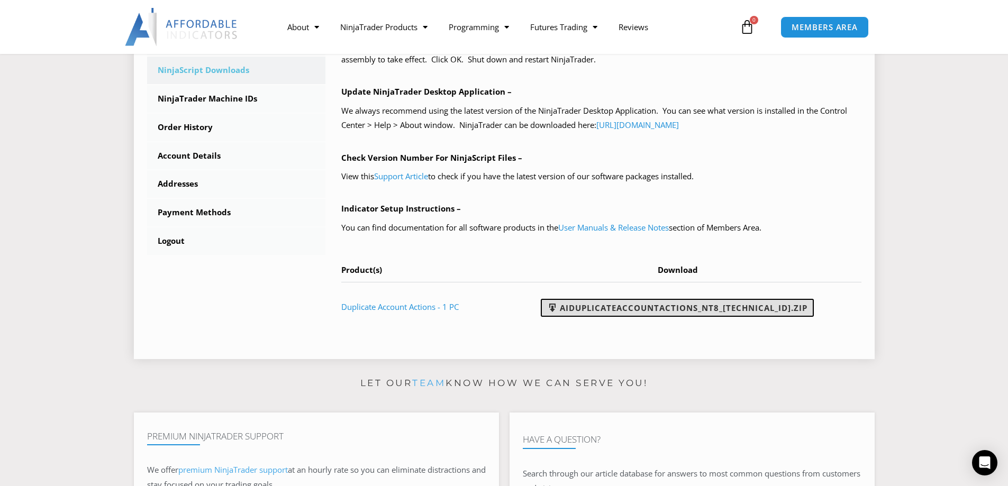
click at [653, 307] on link "AIDuplicateAccountActions_NT8_[TECHNICAL_ID].zip" at bounding box center [677, 308] width 273 height 18
